Goal: Transaction & Acquisition: Purchase product/service

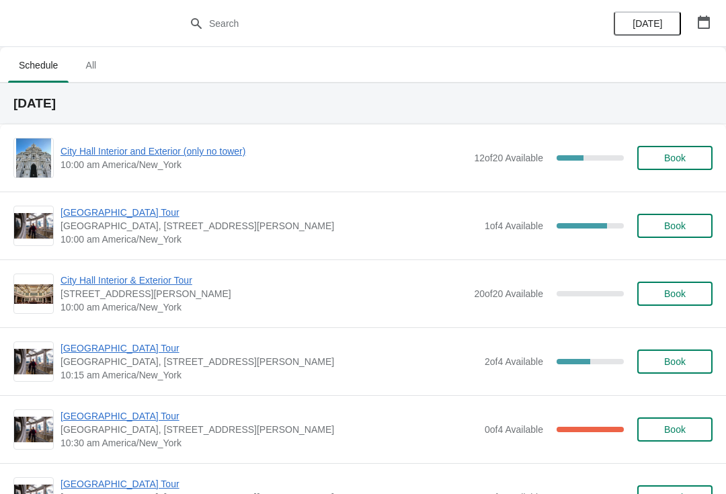
click at [218, 153] on span "City Hall Interior and Exterior (only no tower)" at bounding box center [263, 150] width 407 height 13
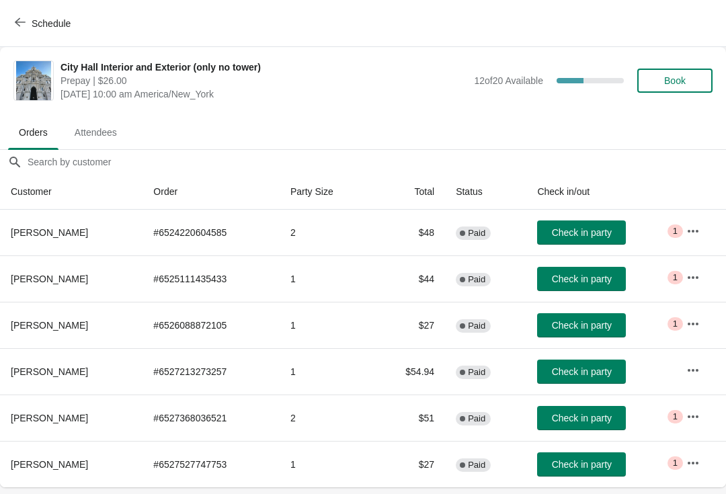
click at [675, 72] on button "Book" at bounding box center [674, 81] width 75 height 24
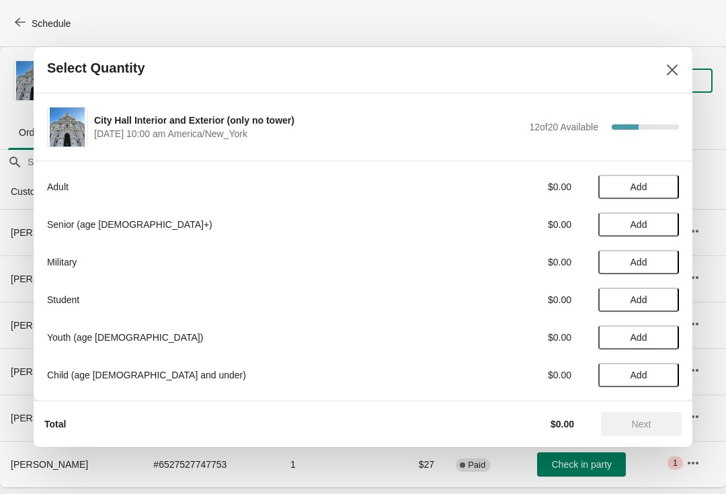
click at [655, 175] on button "Add" at bounding box center [638, 187] width 81 height 24
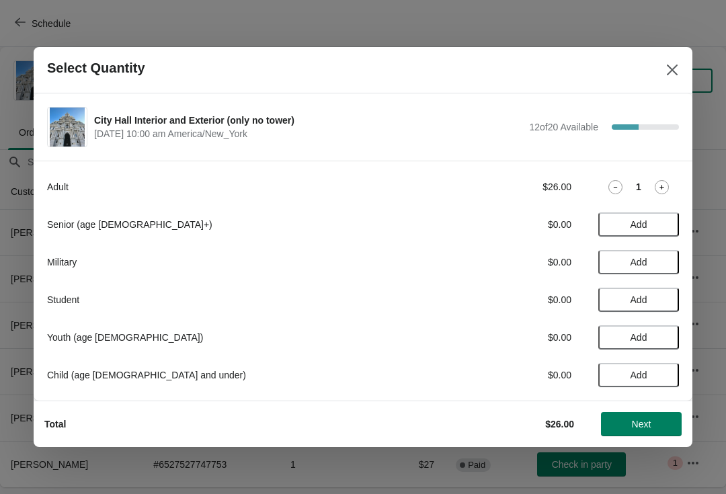
click at [644, 424] on span "Next" at bounding box center [641, 424] width 19 height 11
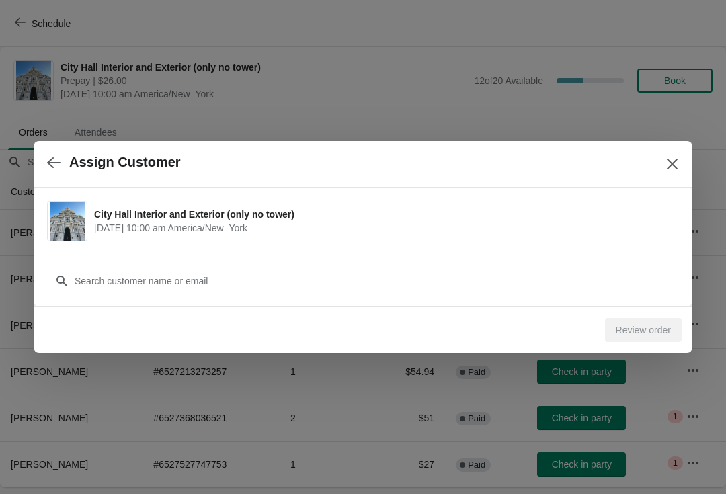
click at [185, 266] on div "Customer" at bounding box center [363, 274] width 632 height 38
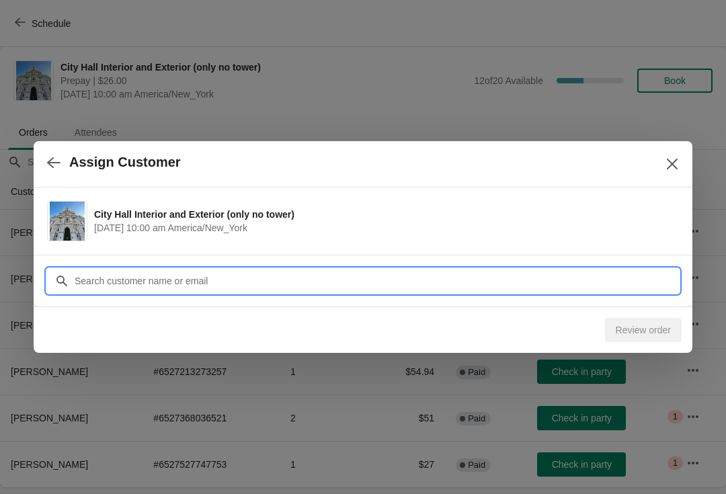
click at [130, 487] on div "Assign Customer City Hall Interior and Exterior (only no tower) October 8 | 10:…" at bounding box center [363, 487] width 726 height 0
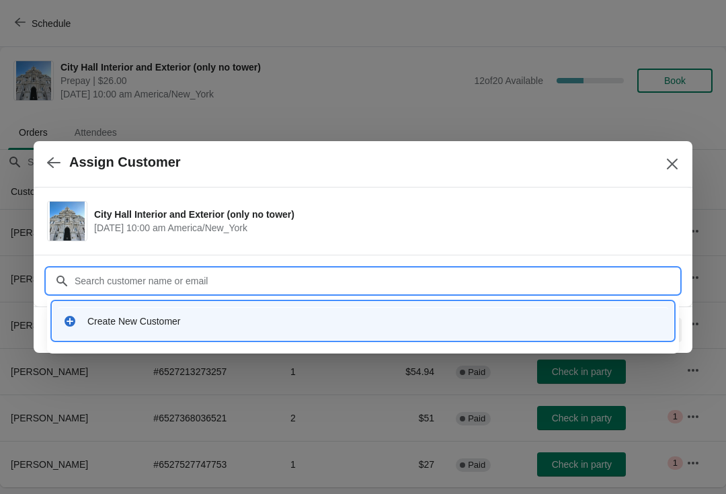
click at [128, 319] on div "Create New Customer" at bounding box center [374, 320] width 575 height 13
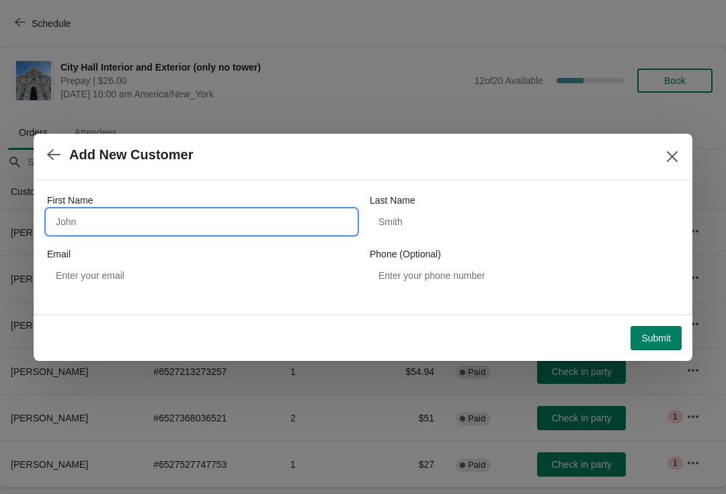
click at [142, 214] on input "First Name" at bounding box center [201, 222] width 309 height 24
click at [85, 219] on input "First Name" at bounding box center [201, 222] width 309 height 24
type input "Gilbert"
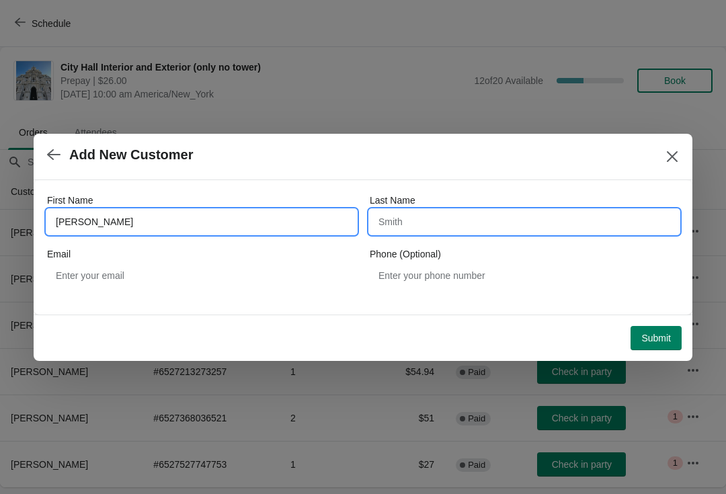
click at [435, 232] on input "Last Name" at bounding box center [524, 222] width 309 height 24
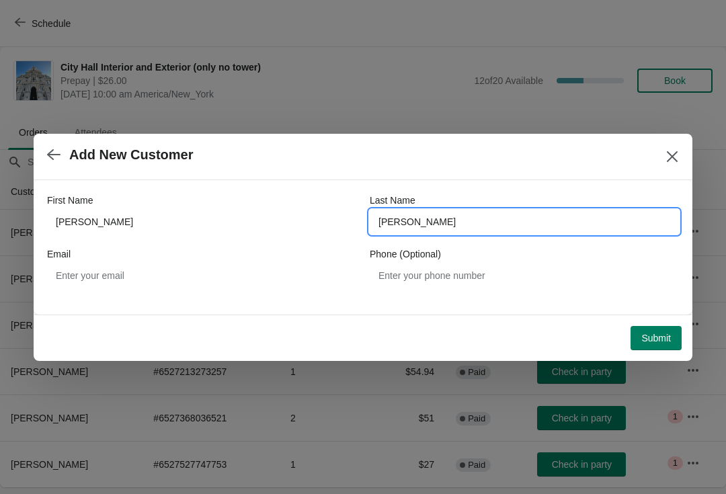
type input "harver"
click at [661, 339] on span "Submit" at bounding box center [656, 338] width 30 height 11
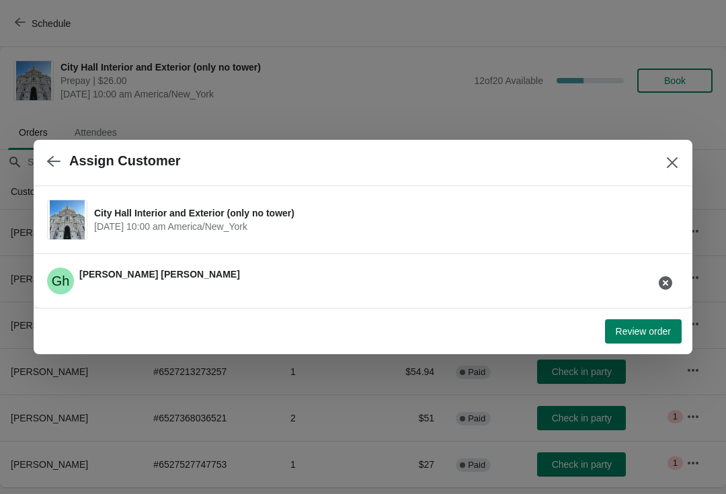
click at [651, 339] on button "Review order" at bounding box center [643, 331] width 77 height 24
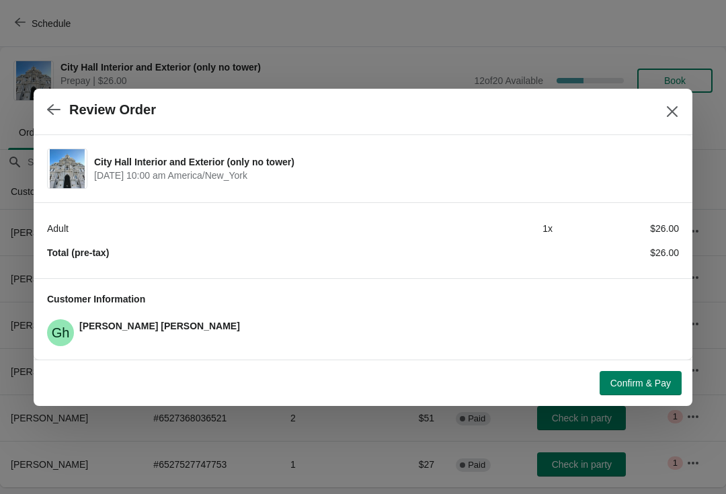
click at [633, 392] on button "Confirm & Pay" at bounding box center [640, 383] width 82 height 24
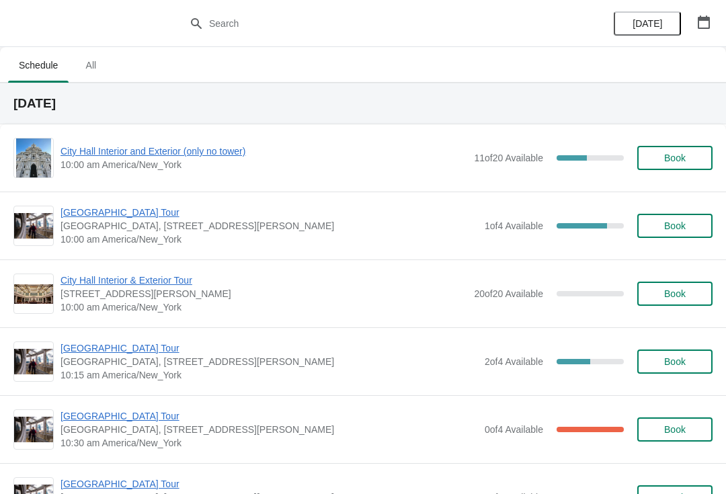
click at [187, 149] on span "City Hall Interior and Exterior (only no tower)" at bounding box center [263, 150] width 407 height 13
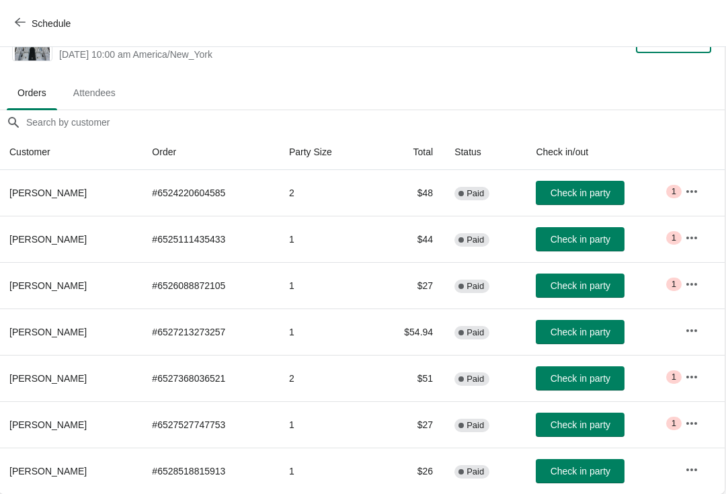
scroll to position [40, 1]
click at [581, 478] on button "Check in party" at bounding box center [580, 471] width 89 height 24
